Goal: Information Seeking & Learning: Learn about a topic

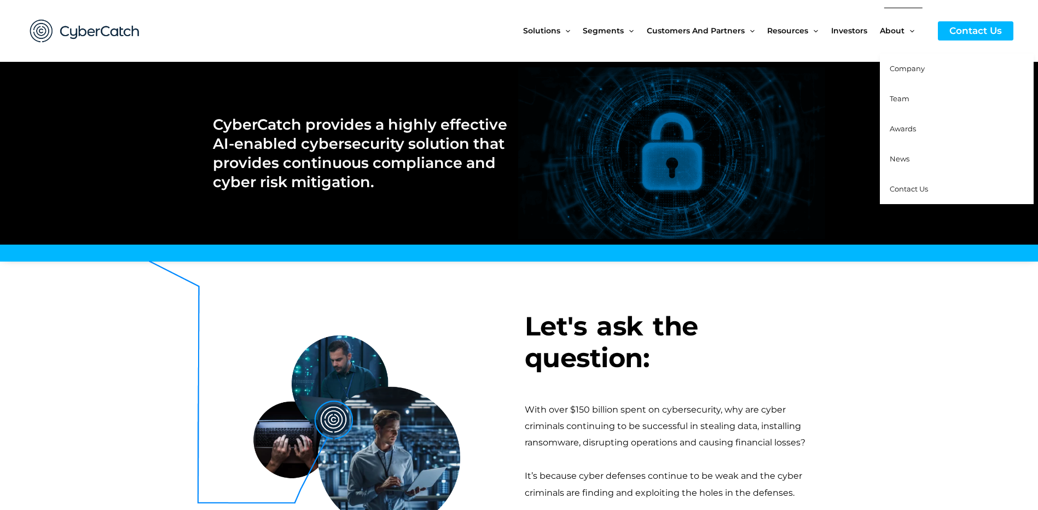
click at [910, 102] on link "Team" at bounding box center [957, 99] width 154 height 30
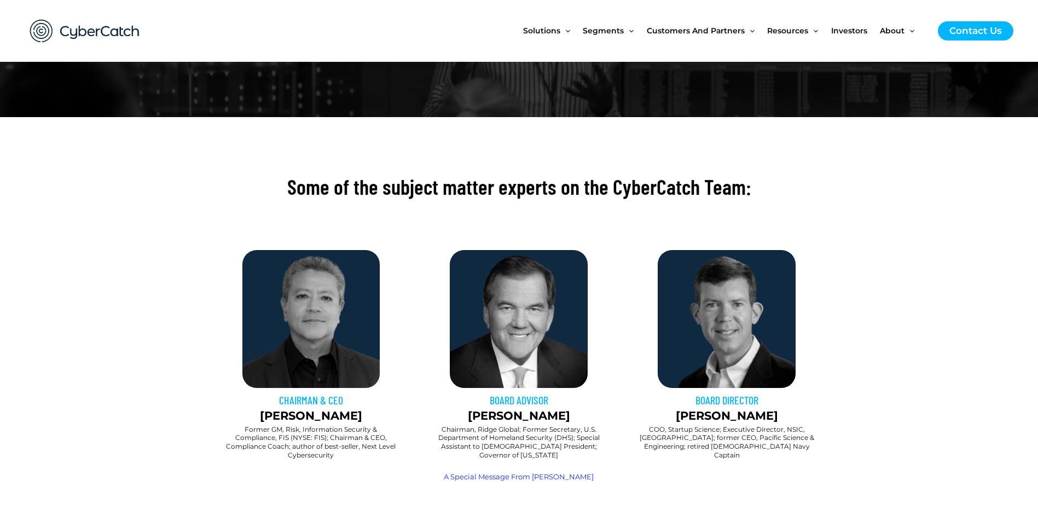
scroll to position [219, 0]
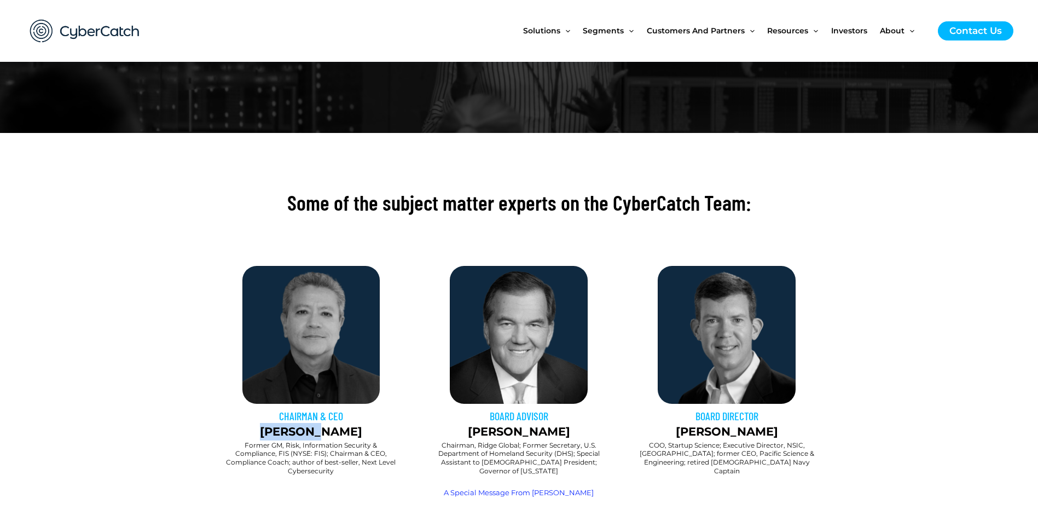
drag, startPoint x: 279, startPoint y: 432, endPoint x: 342, endPoint y: 433, distance: 63.5
click at [342, 433] on p "Sai Huda" at bounding box center [311, 432] width 197 height 18
drag, startPoint x: 342, startPoint y: 433, endPoint x: 329, endPoint y: 435, distance: 13.8
copy p "Sai Huda"
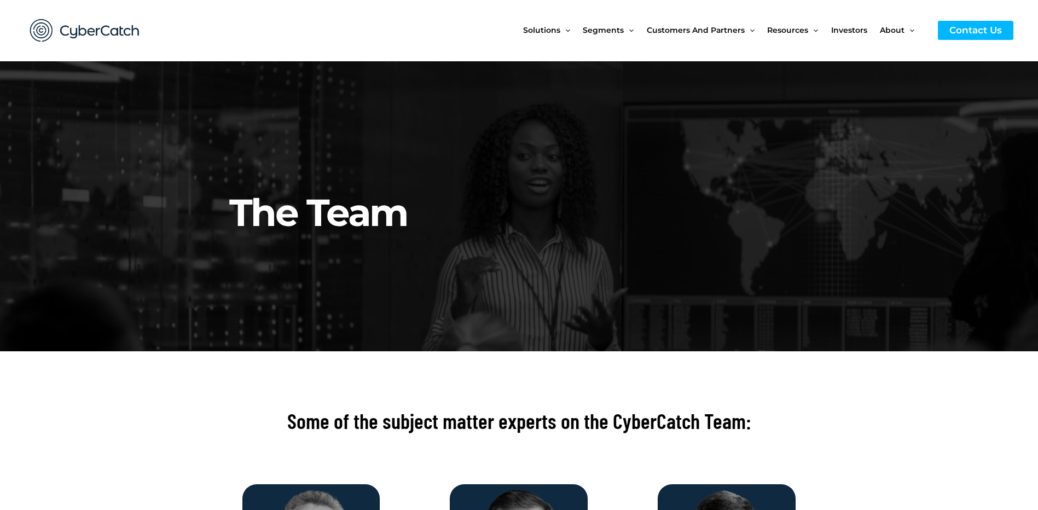
scroll to position [0, 0]
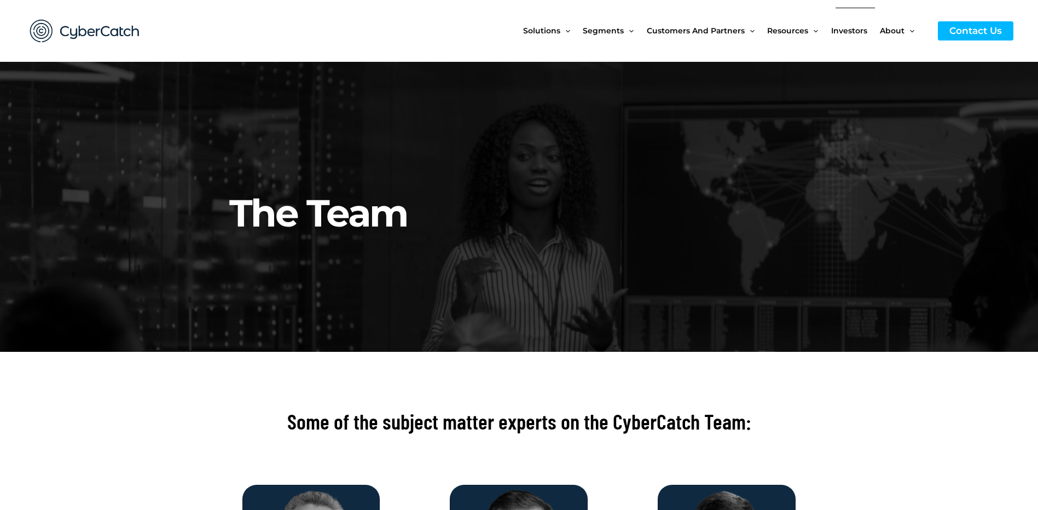
click at [843, 31] on span "Investors" at bounding box center [849, 31] width 36 height 46
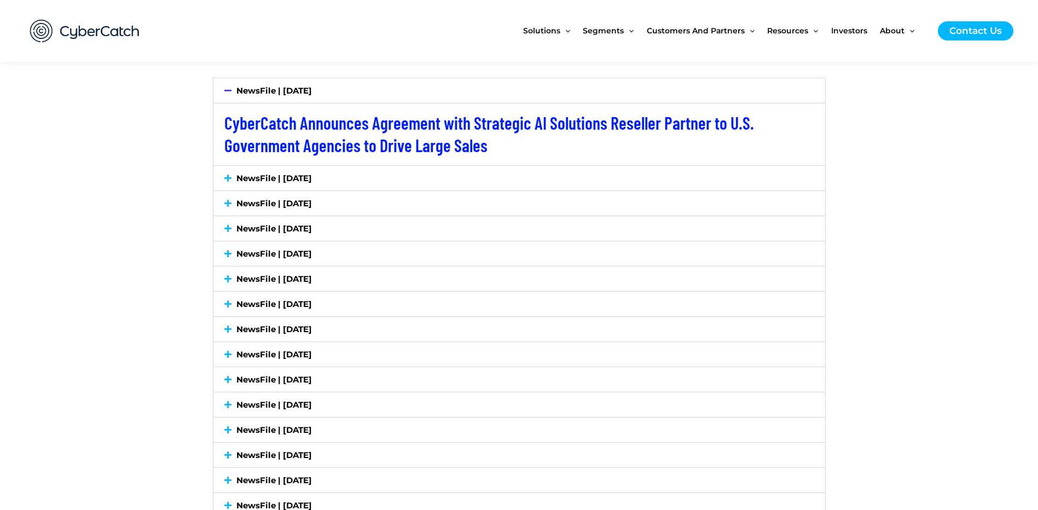
scroll to position [1969, 0]
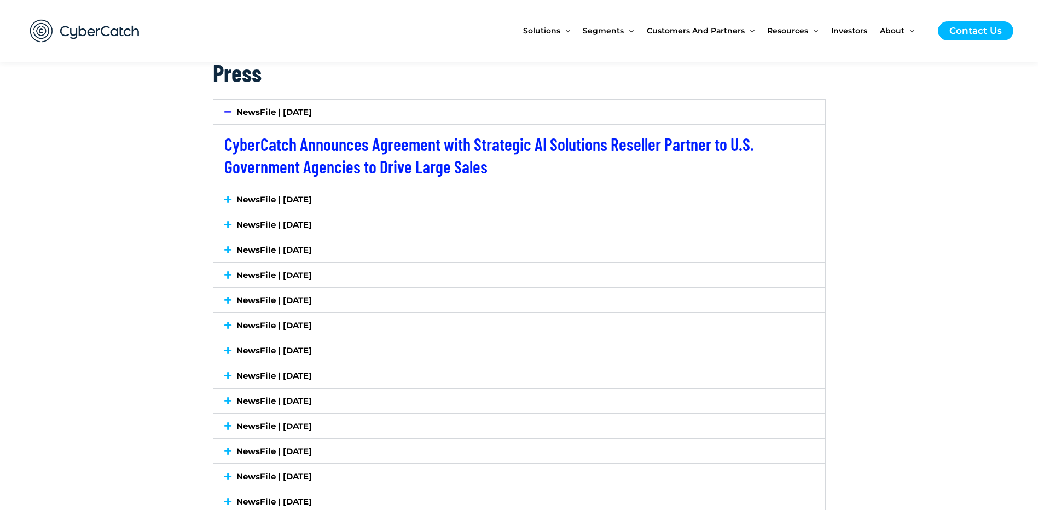
click at [237, 197] on link "NewsFile | July 7, 2025" at bounding box center [273, 199] width 75 height 10
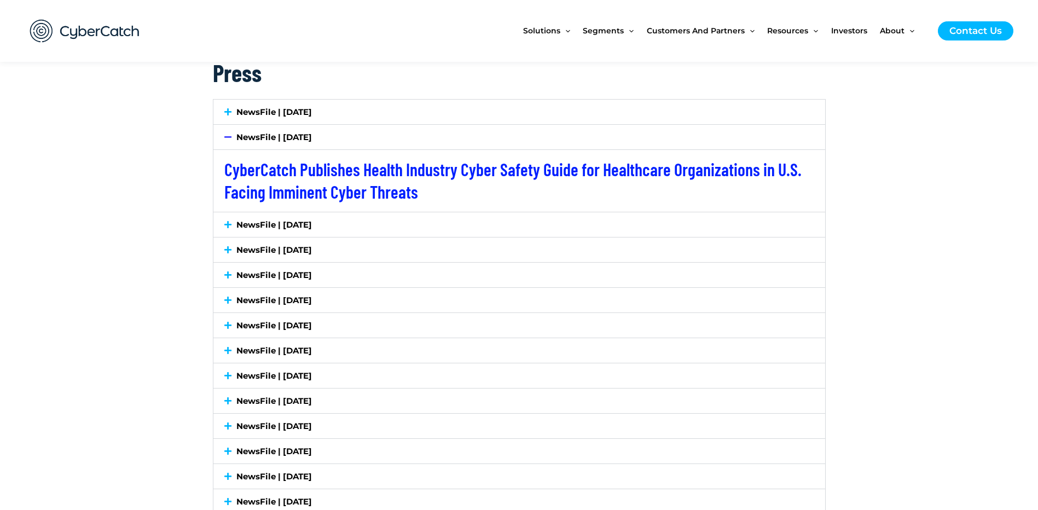
click at [230, 224] on icon at bounding box center [227, 224] width 7 height 8
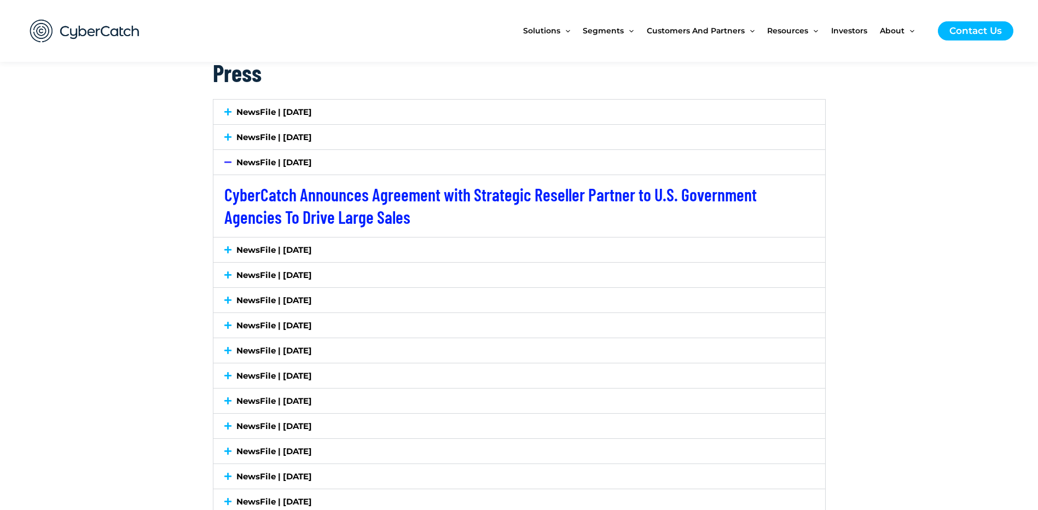
click at [231, 246] on icon at bounding box center [227, 250] width 7 height 8
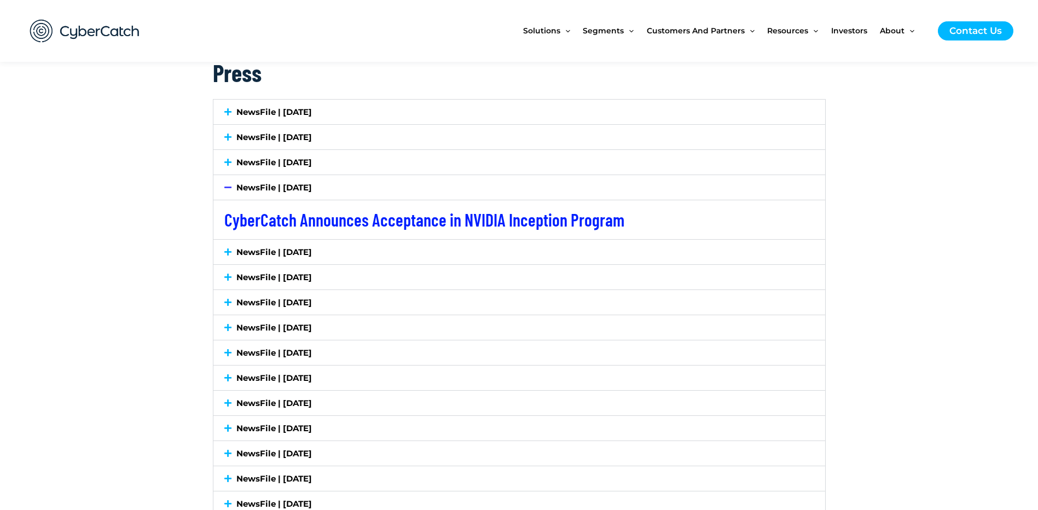
click at [233, 257] on div "NewsFile | [DATE]" at bounding box center [519, 252] width 612 height 25
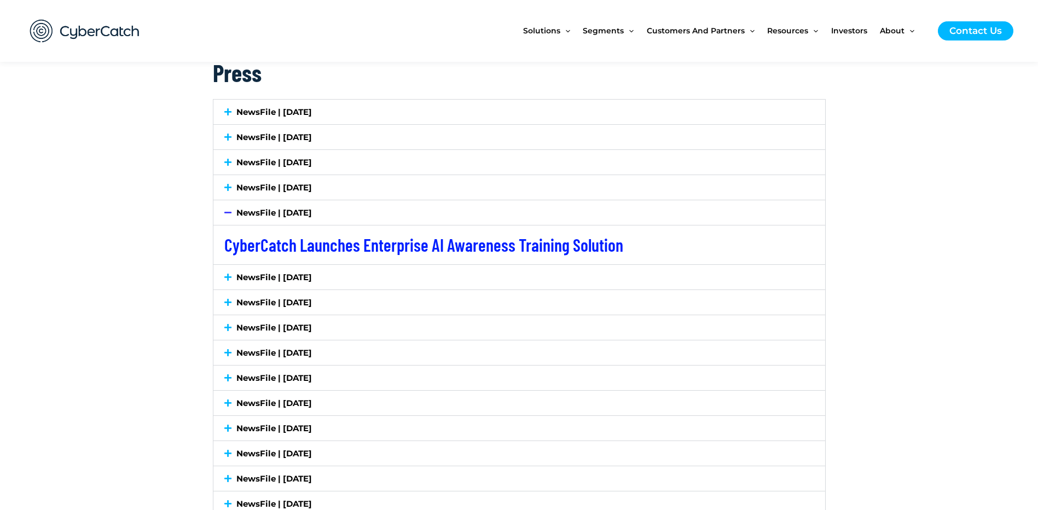
click at [232, 271] on div "NewsFile | May 20, 2025" at bounding box center [519, 277] width 612 height 25
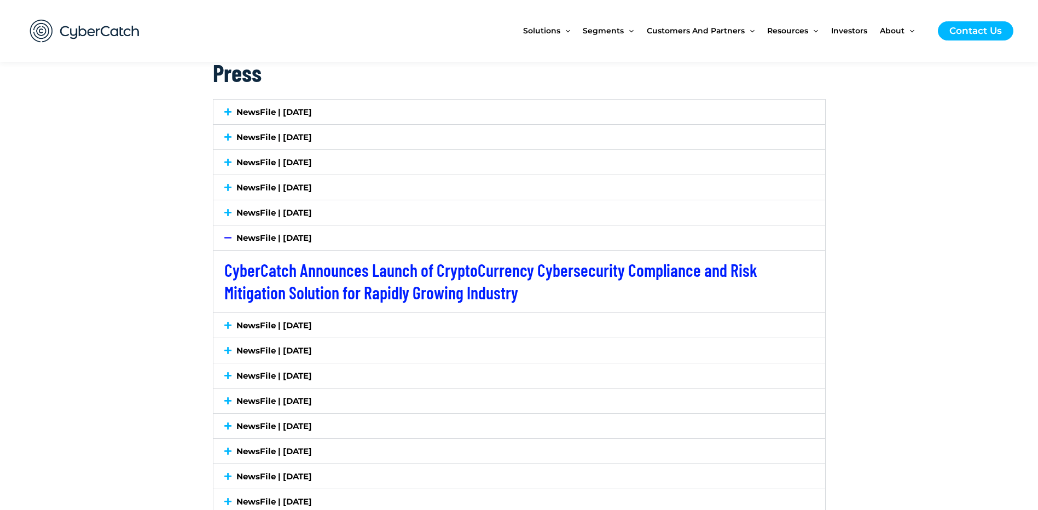
click at [237, 322] on link "NewsFile | May 12, 2025" at bounding box center [273, 325] width 75 height 10
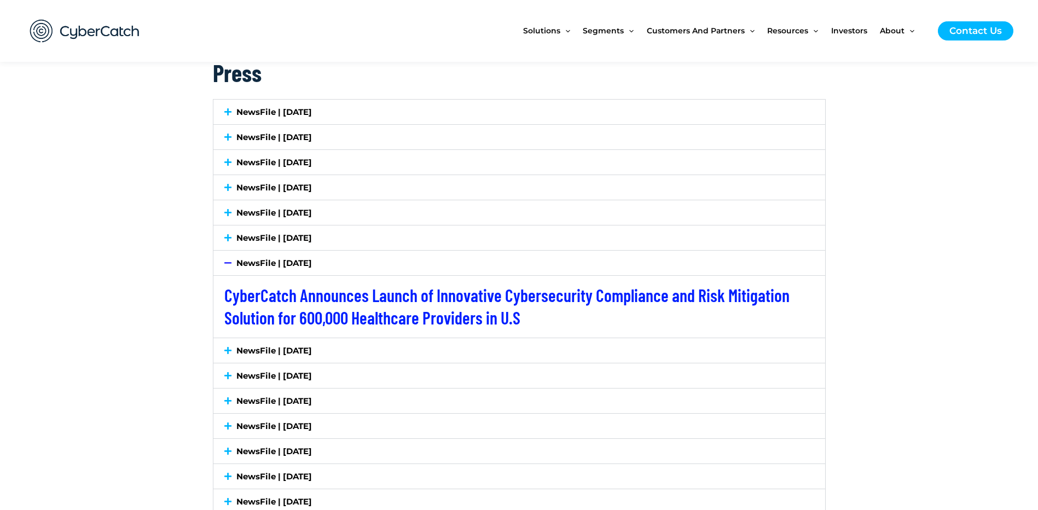
click at [245, 352] on link "NewsFile | May 8, 2025" at bounding box center [273, 350] width 75 height 10
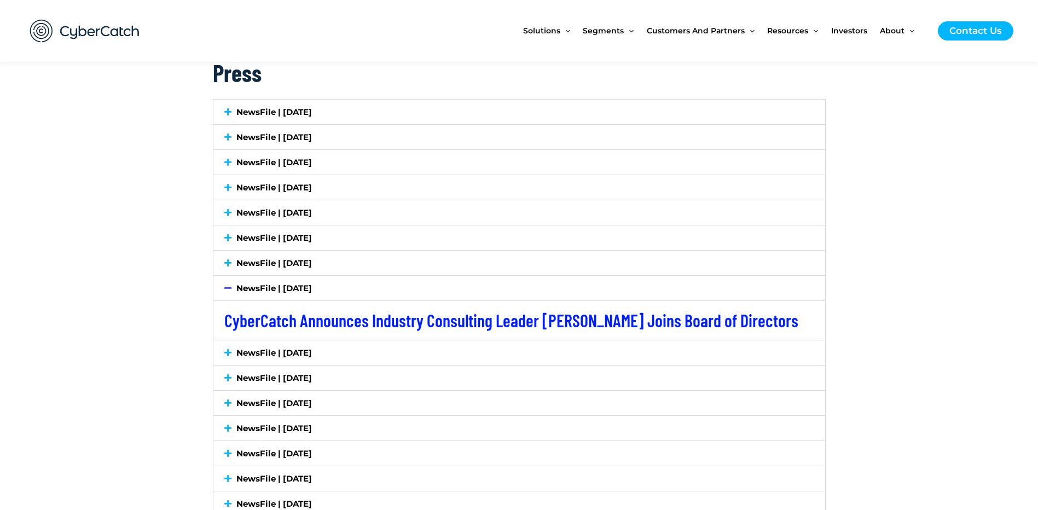
click at [248, 368] on div "NewsFile | April 10, 2025" at bounding box center [519, 377] width 612 height 25
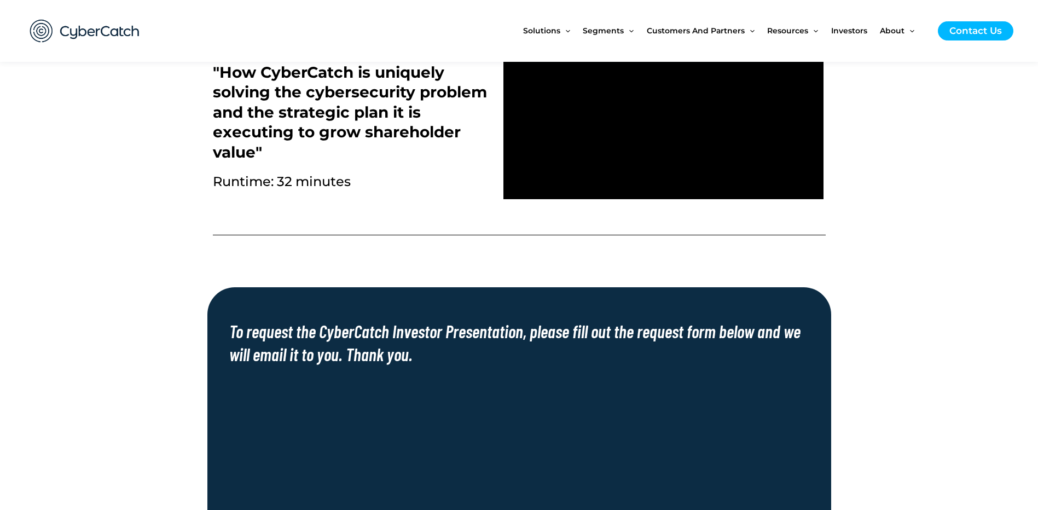
scroll to position [547, 0]
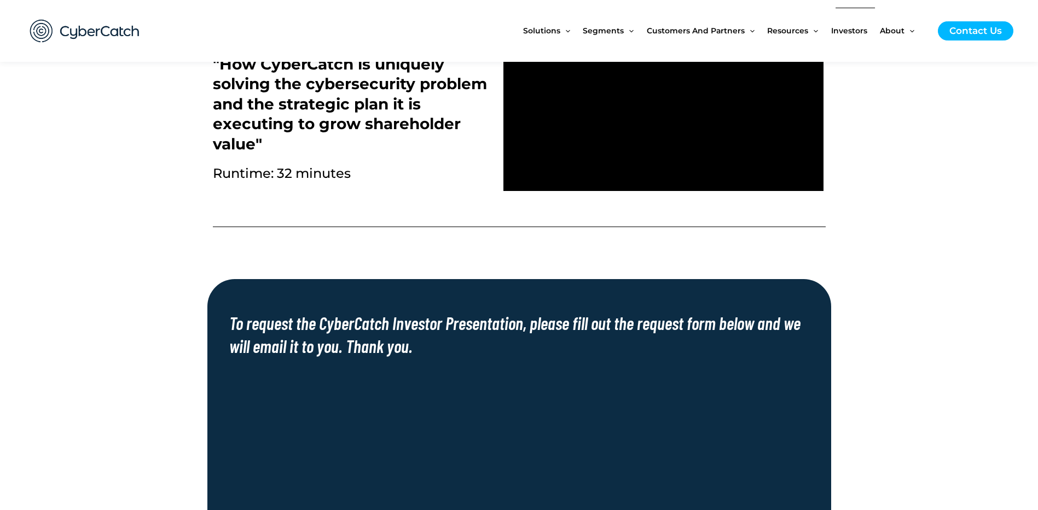
click at [845, 33] on span "Investors" at bounding box center [849, 31] width 36 height 46
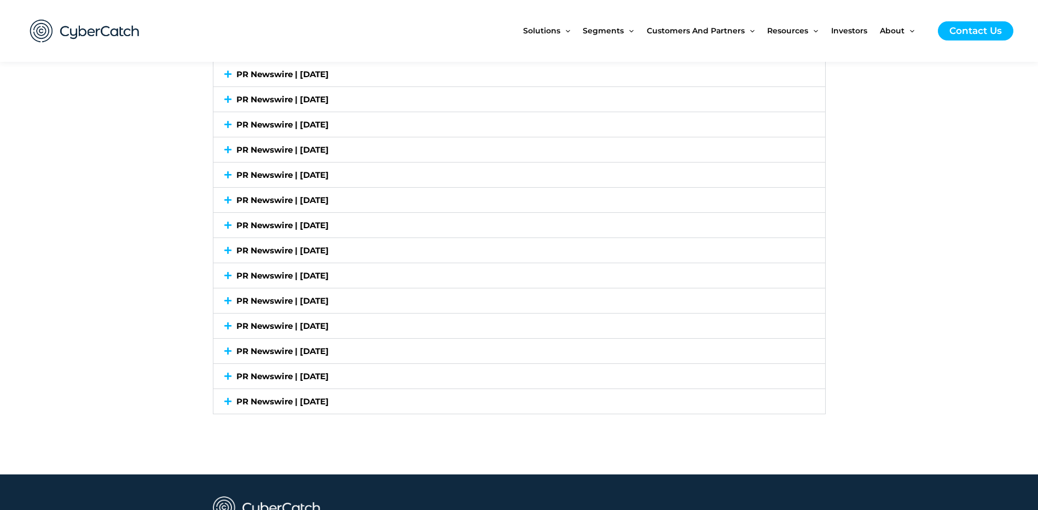
scroll to position [3327, 0]
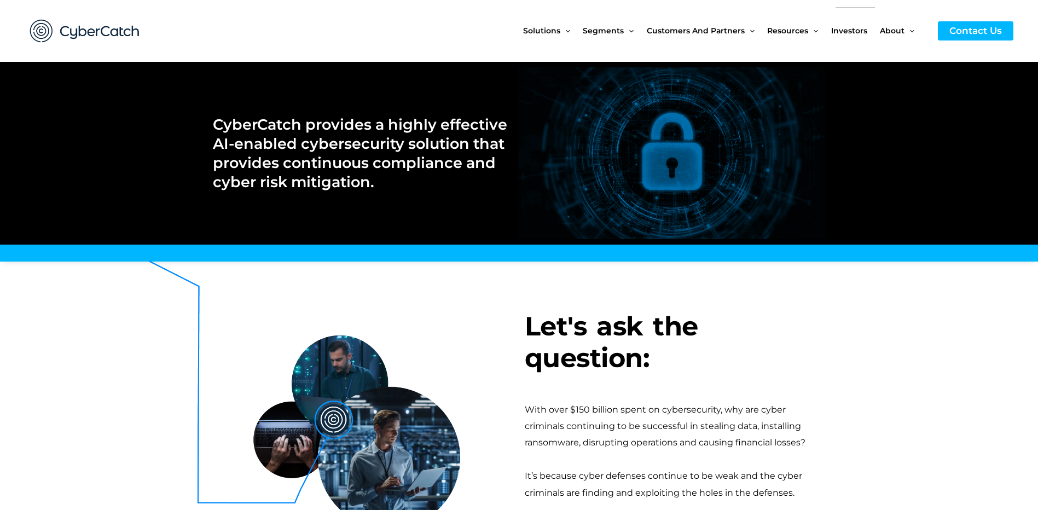
click at [853, 28] on span "Investors" at bounding box center [849, 31] width 36 height 46
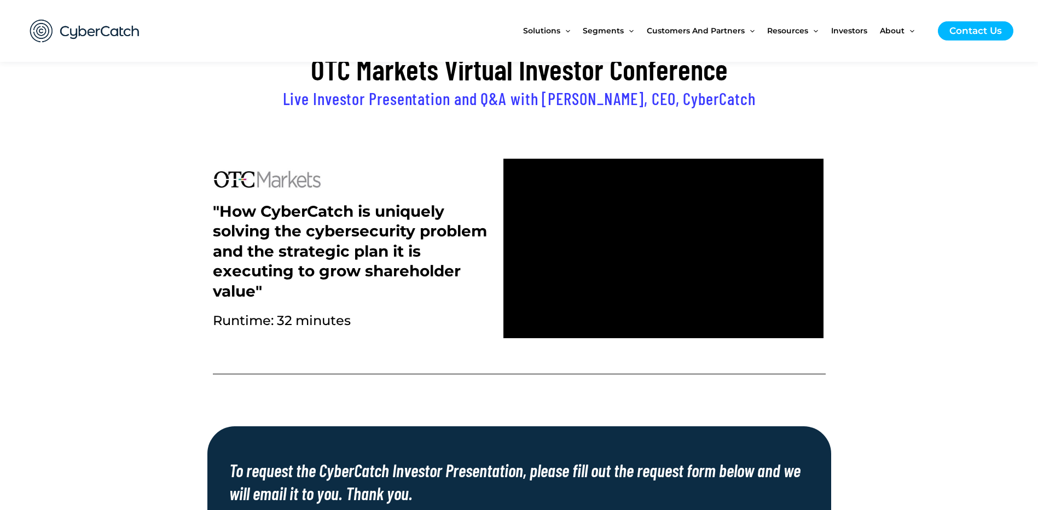
scroll to position [438, 0]
